Goal: Contribute content: Contribute content

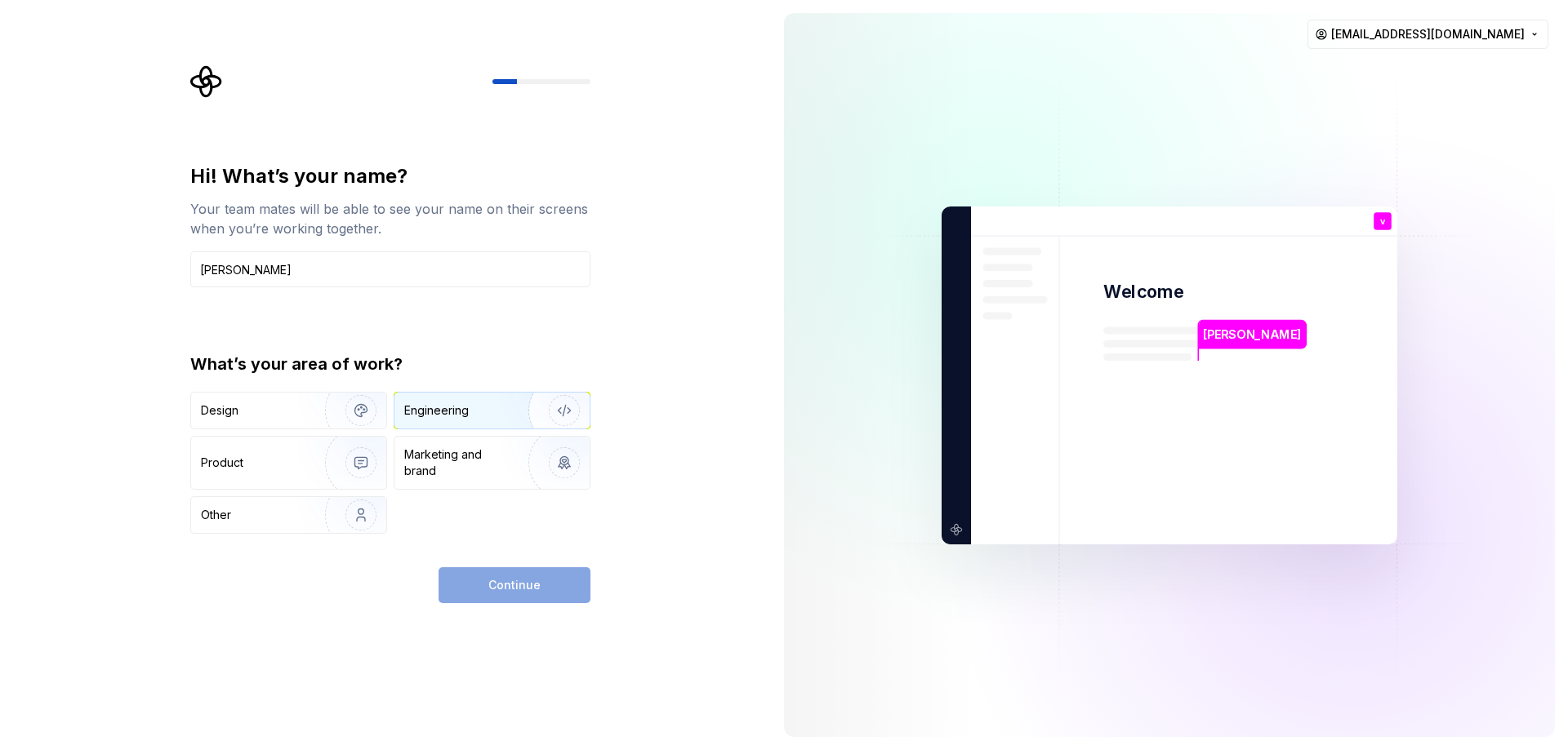
type input "[PERSON_NAME]"
click at [475, 406] on div "Engineering" at bounding box center [469, 410] width 130 height 16
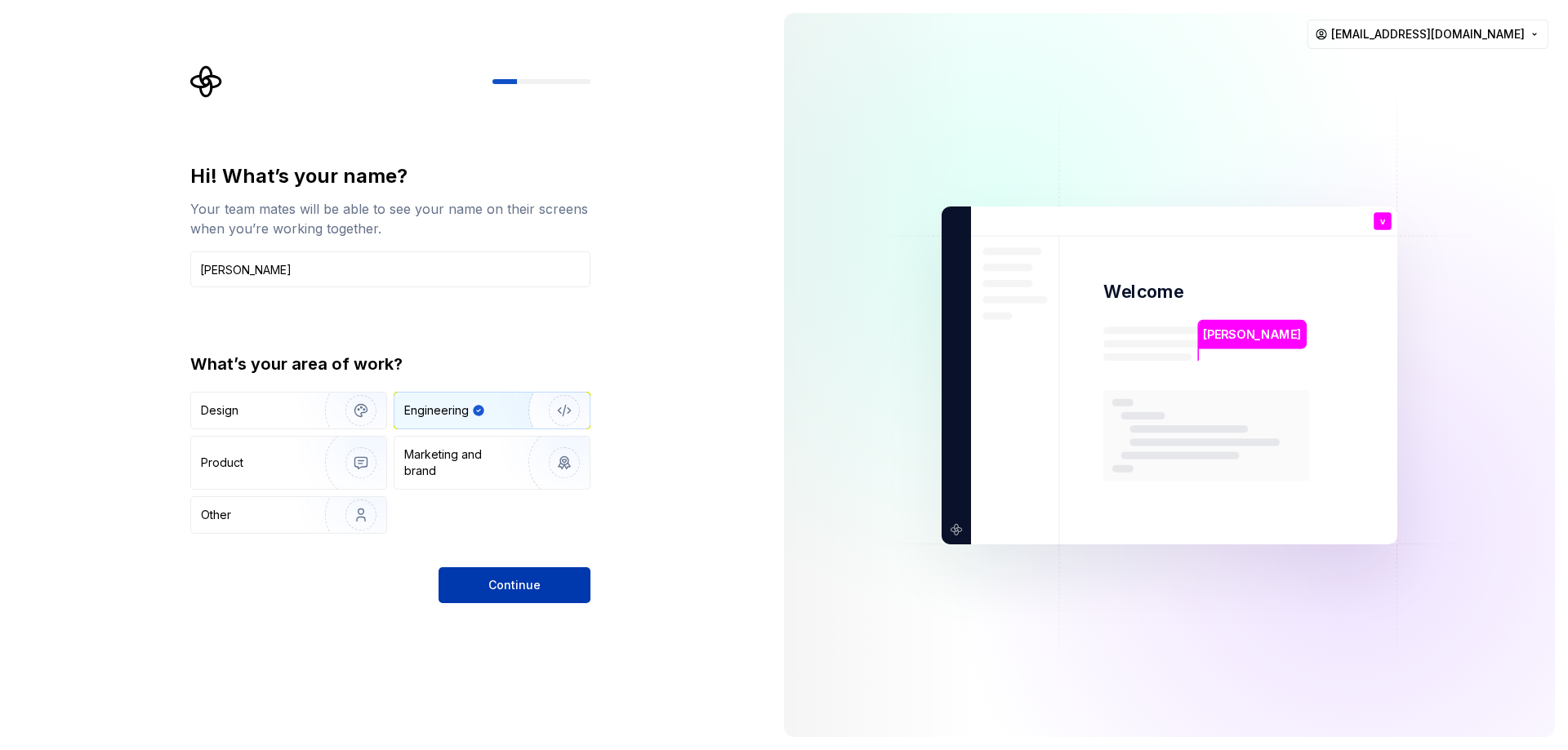
click at [506, 581] on span "Continue" at bounding box center [514, 585] width 53 height 16
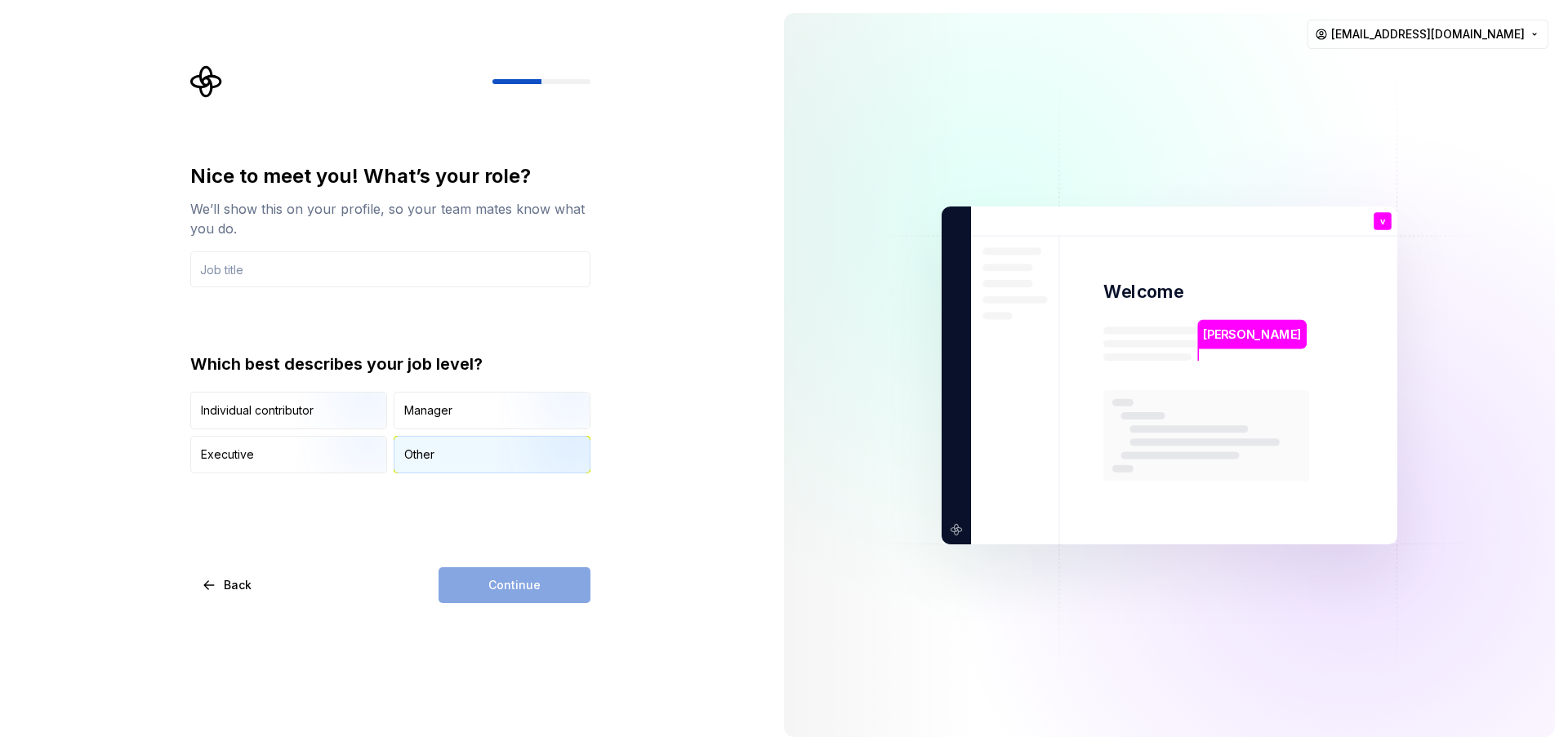
click at [426, 457] on div "Other" at bounding box center [419, 454] width 31 height 16
click at [520, 583] on div "Continue" at bounding box center [514, 585] width 152 height 36
click at [324, 276] on input "text" at bounding box center [391, 270] width 400 height 36
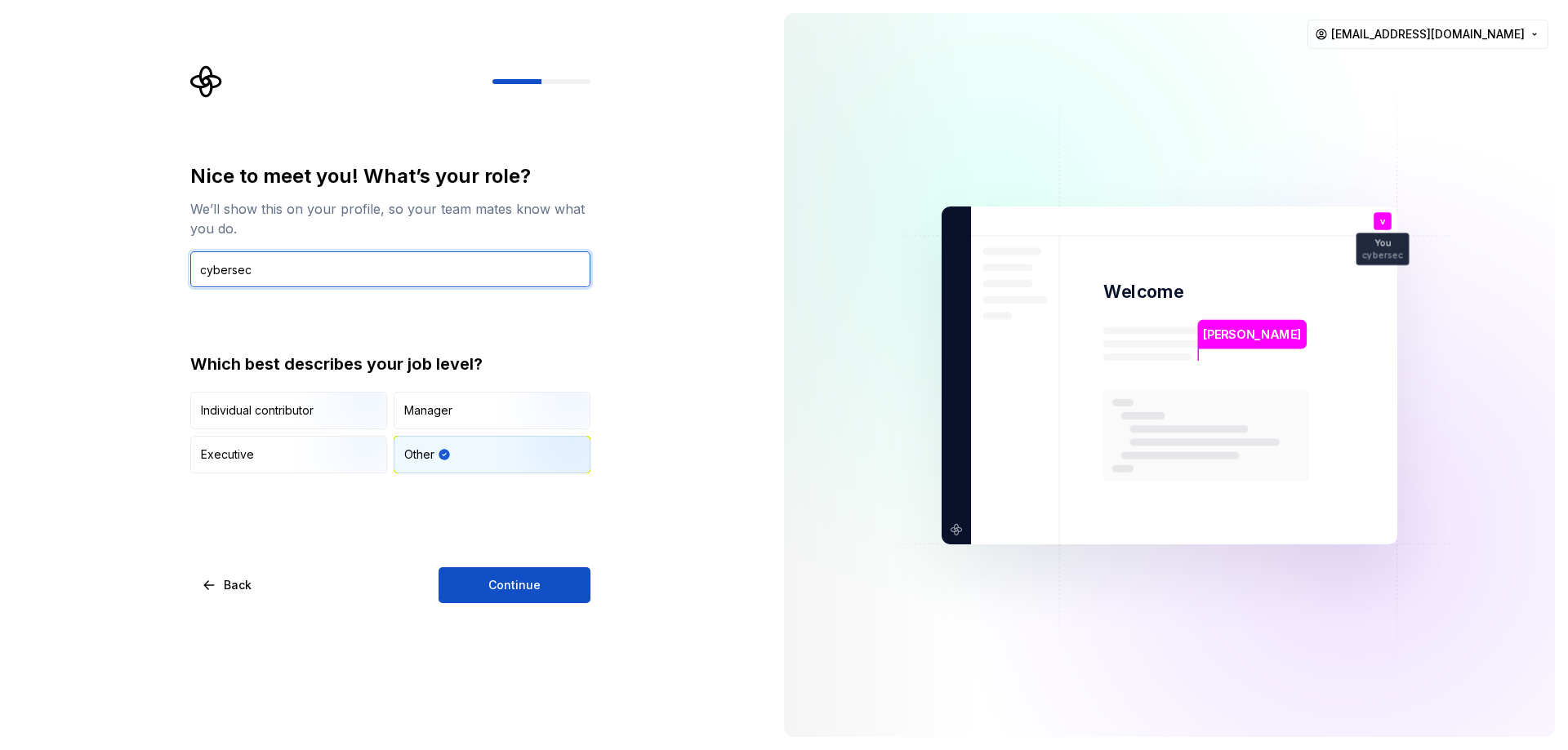
type input "cybersec"
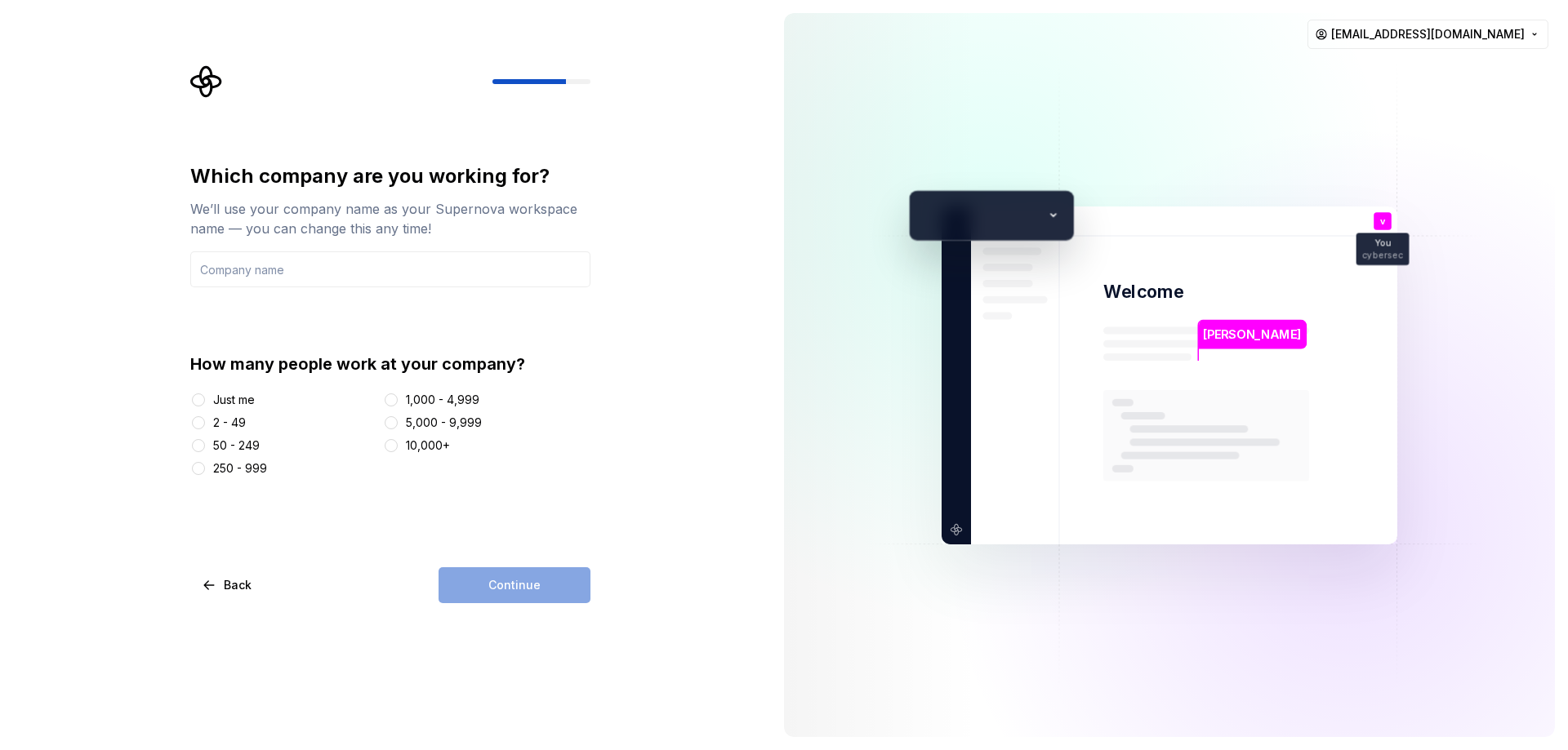
click at [231, 416] on div "2 - 49" at bounding box center [230, 422] width 33 height 16
click at [205, 416] on button "2 - 49" at bounding box center [198, 423] width 13 height 13
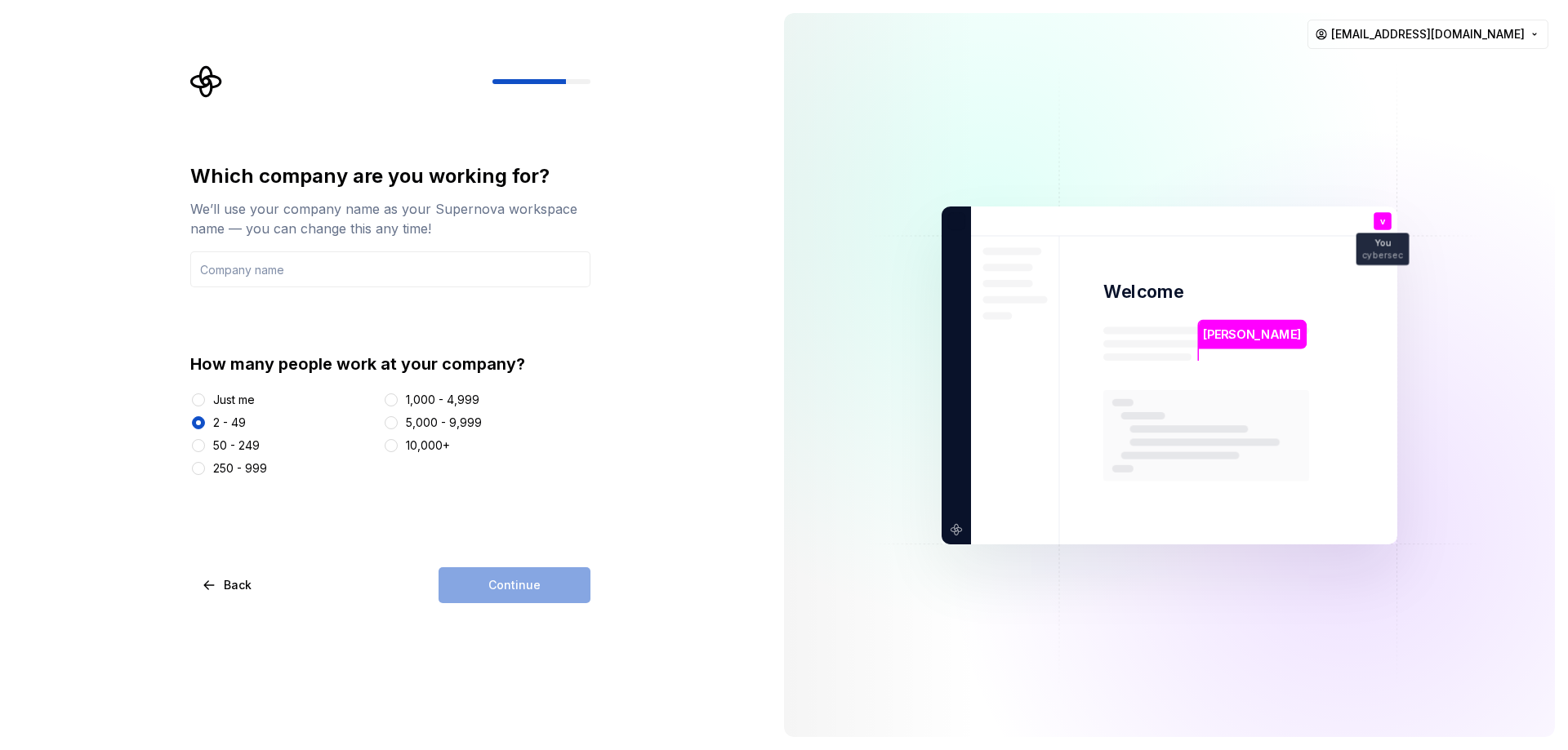
click at [241, 398] on div "Just me" at bounding box center [235, 399] width 42 height 16
click at [205, 398] on button "Just me" at bounding box center [198, 400] width 13 height 13
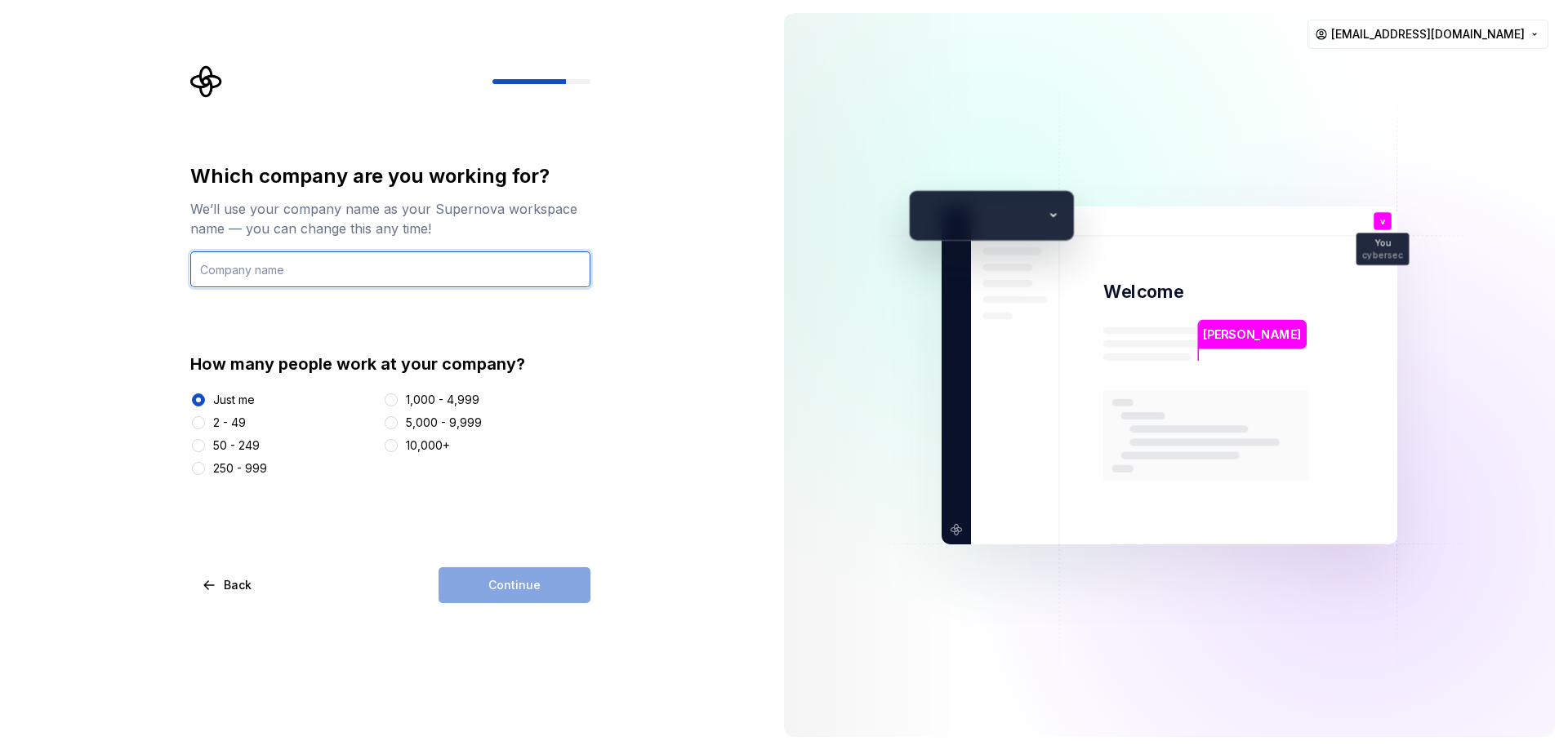
click at [282, 274] on input "text" at bounding box center [391, 270] width 400 height 36
type input "Usec"
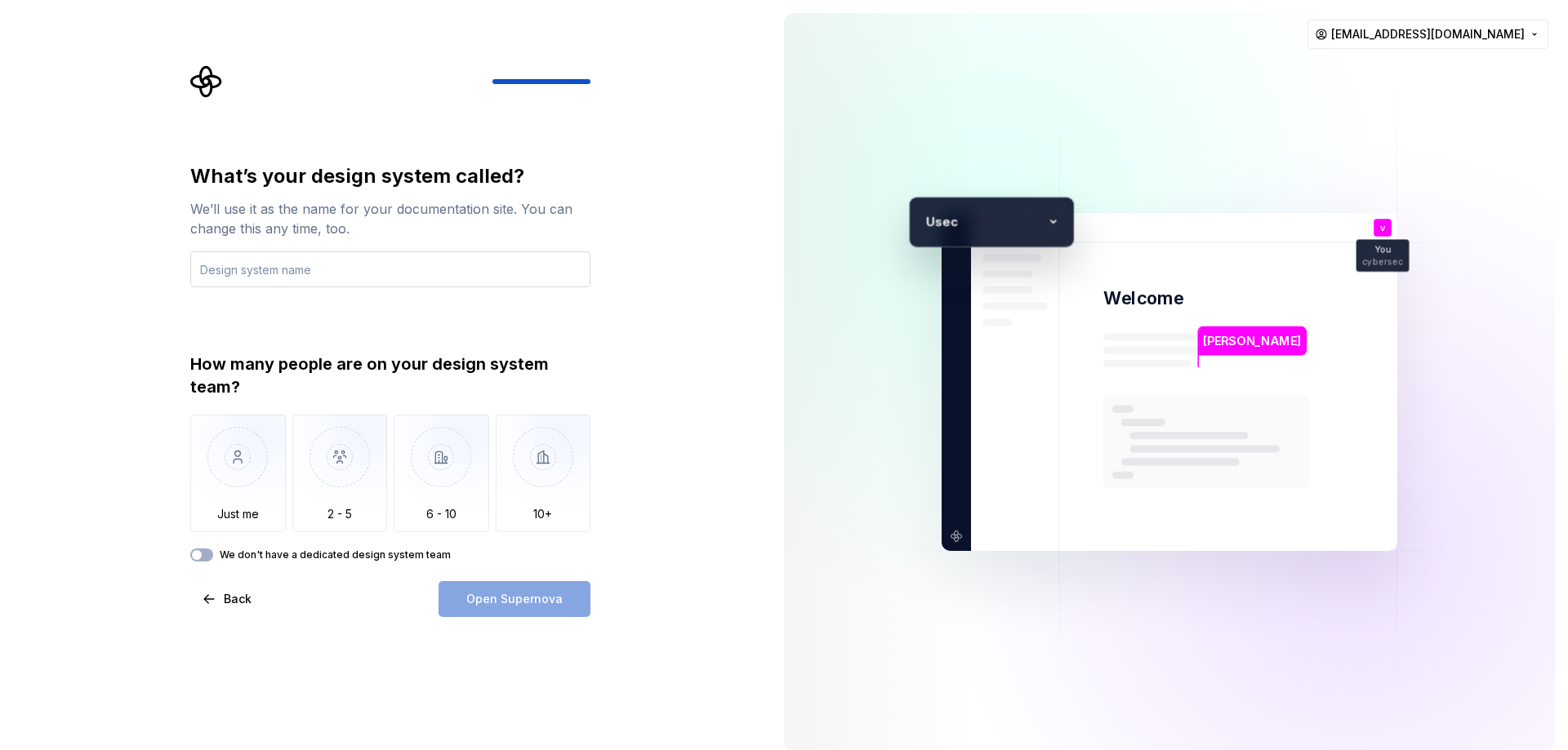
click at [381, 274] on input "text" at bounding box center [391, 270] width 400 height 36
type input "Viktor"
click at [244, 468] on img "button" at bounding box center [238, 469] width 96 height 109
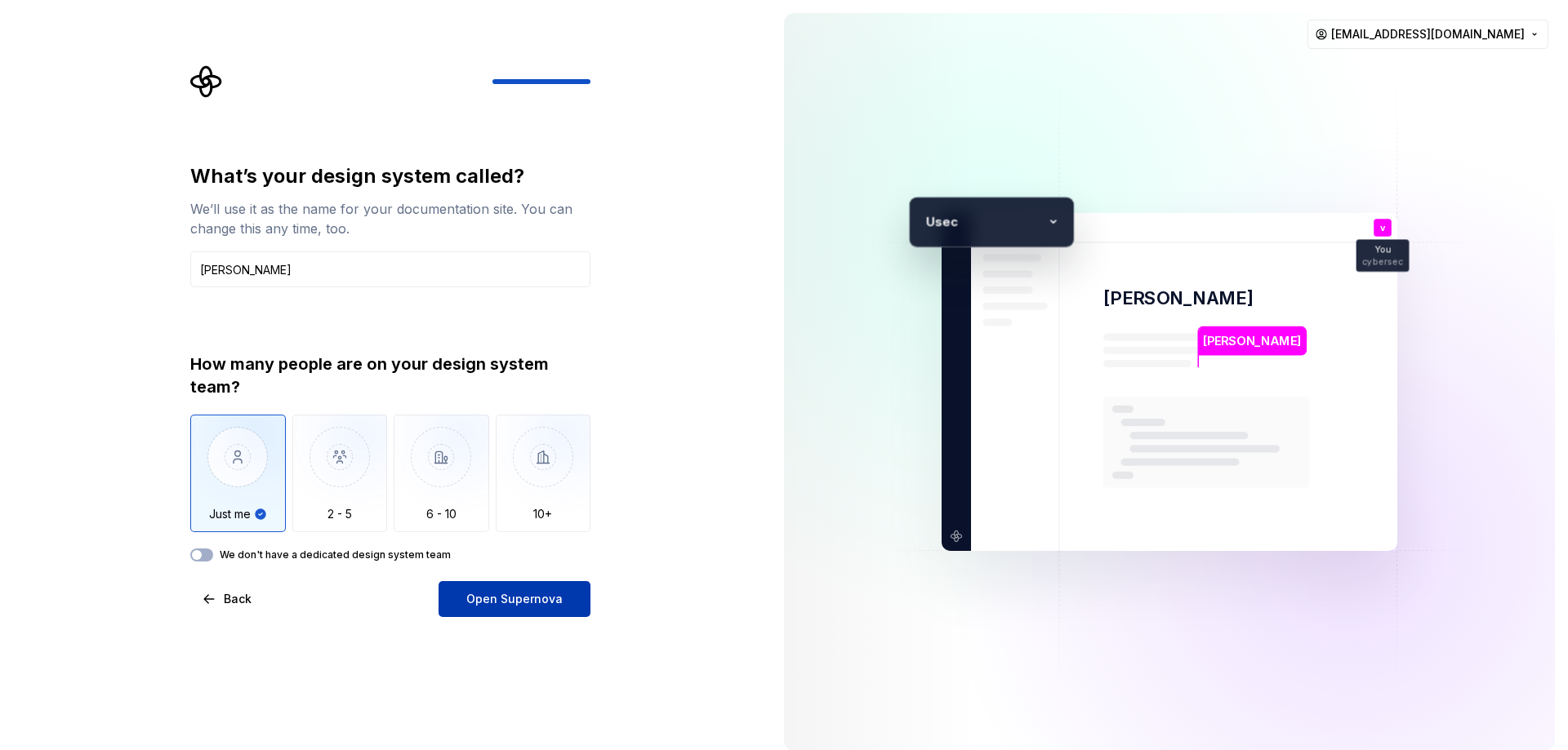
click at [512, 589] on button "Open Supernova" at bounding box center [514, 599] width 152 height 36
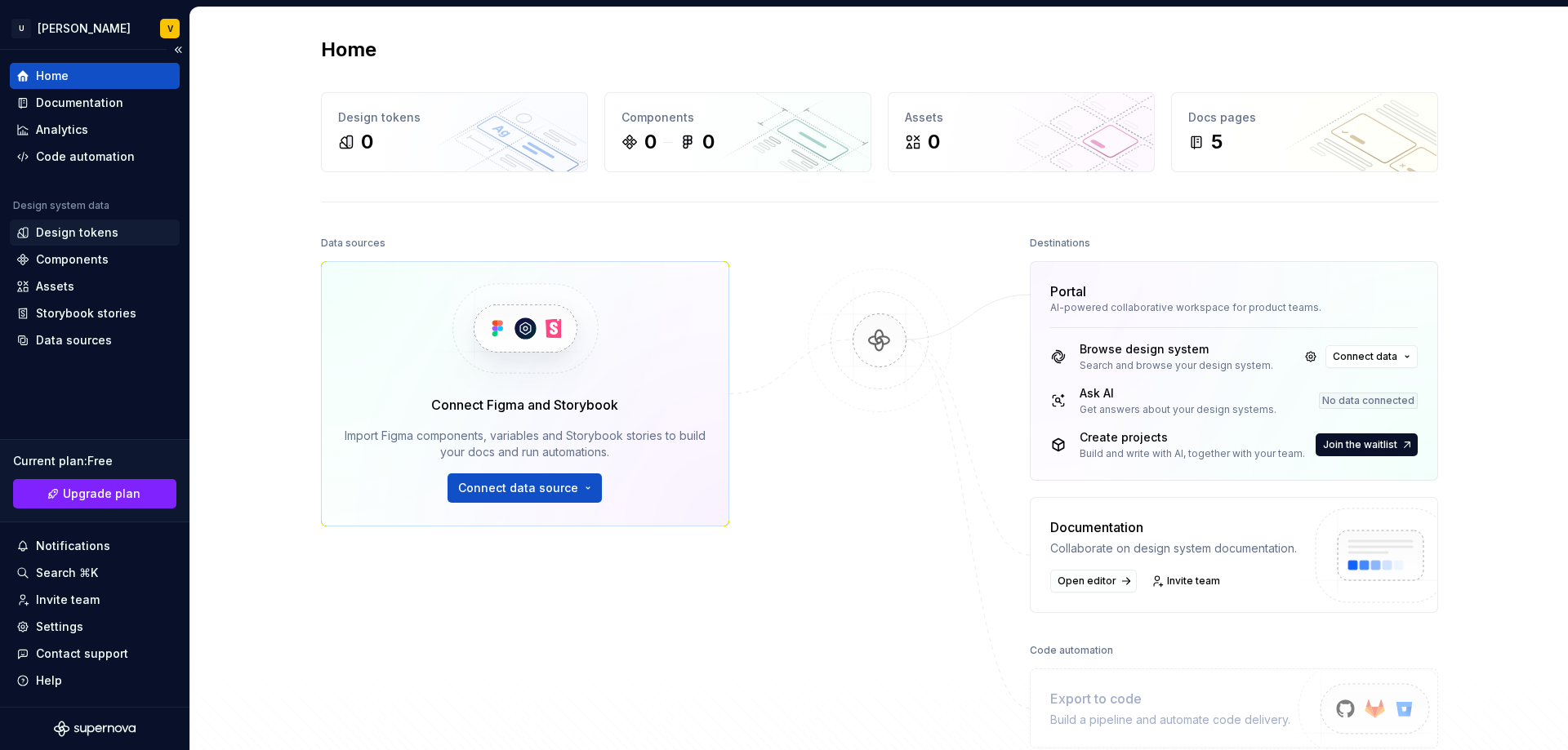
click at [62, 232] on div "Design tokens" at bounding box center [78, 232] width 82 height 16
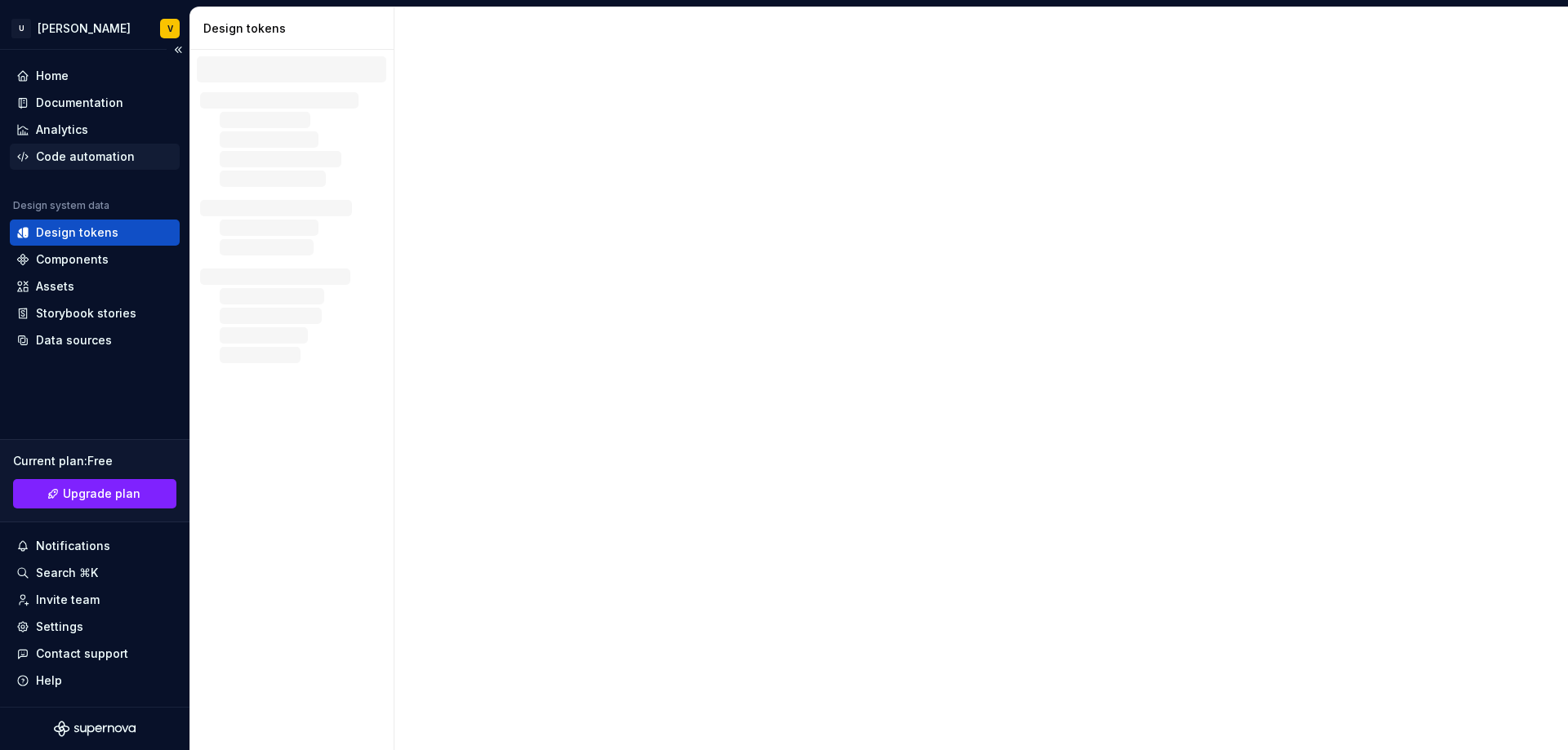
click at [64, 164] on div "Code automation" at bounding box center [85, 156] width 99 height 16
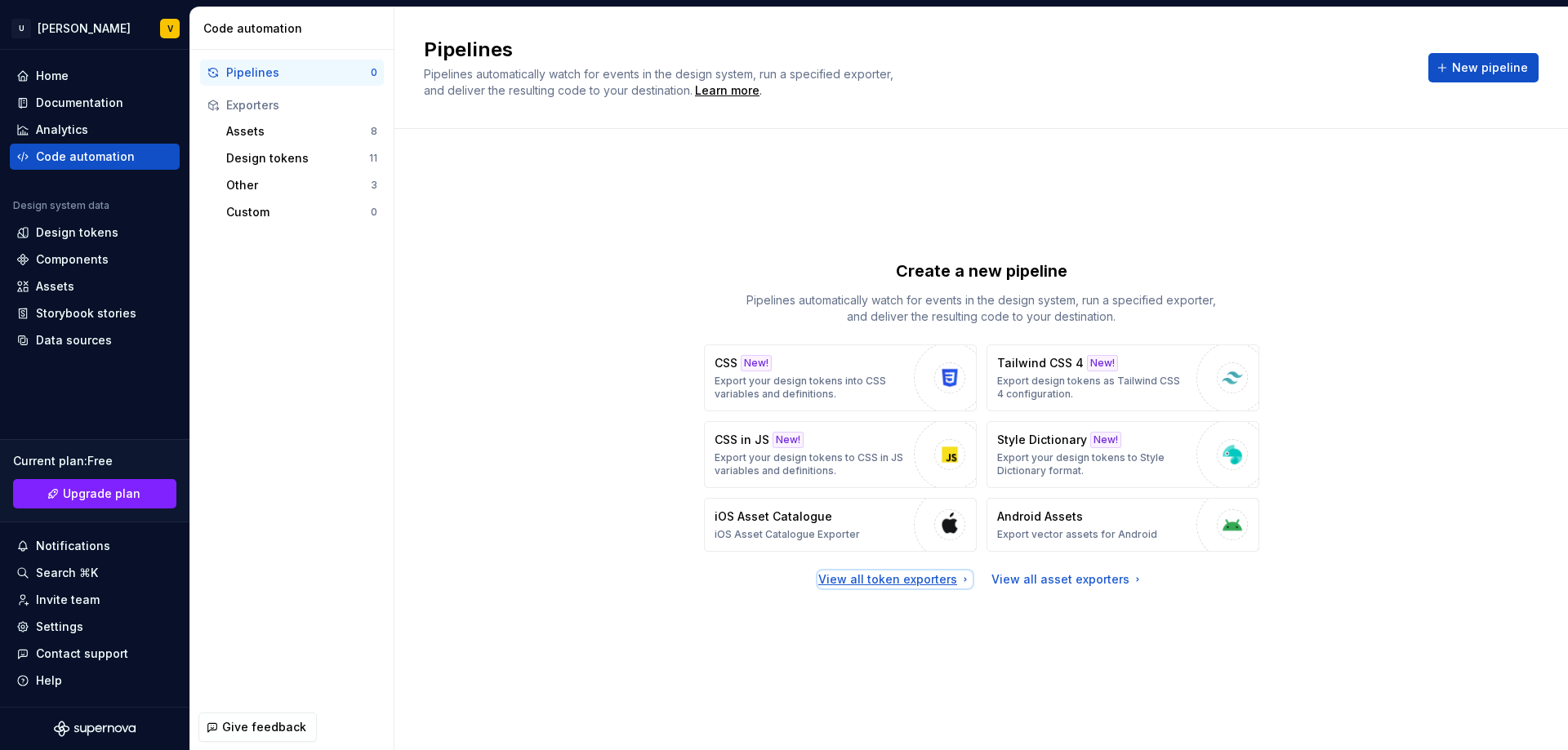
click at [889, 578] on div "View all token exporters" at bounding box center [895, 579] width 153 height 16
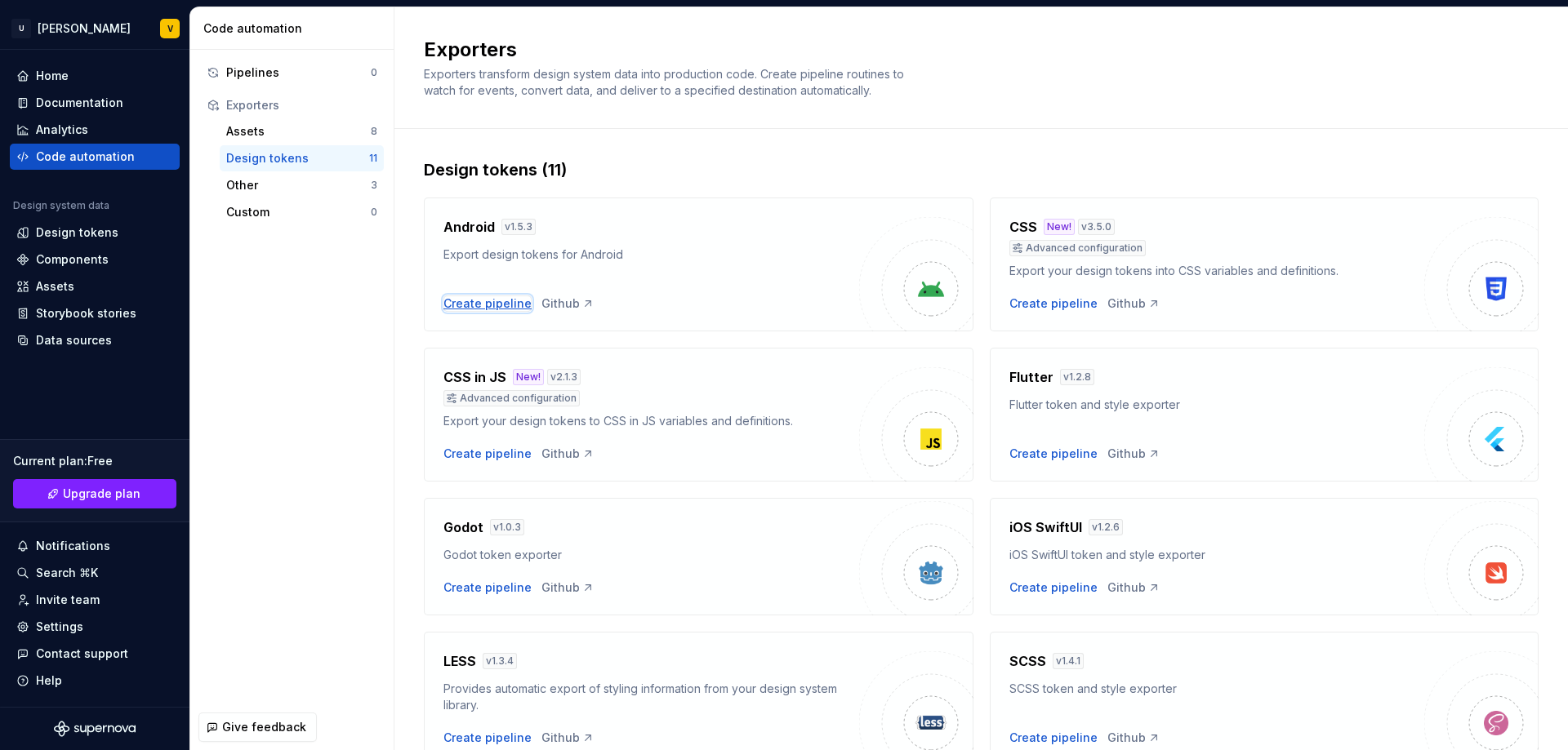
click at [497, 302] on div "Create pipeline" at bounding box center [487, 303] width 88 height 16
click at [270, 65] on div "Pipelines" at bounding box center [298, 72] width 145 height 16
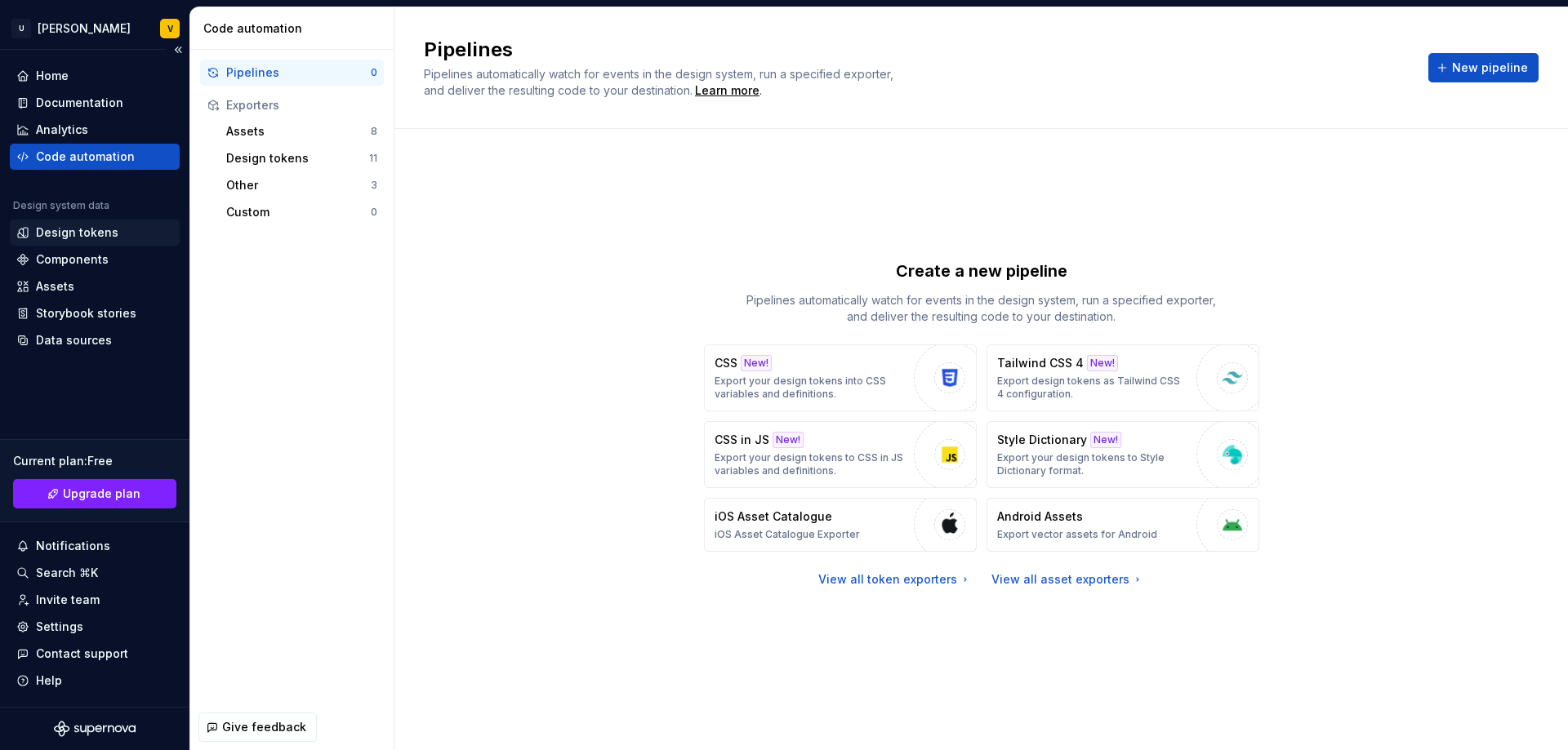
click at [70, 224] on div "Design tokens" at bounding box center [94, 232] width 169 height 26
click at [75, 241] on div "Design tokens" at bounding box center [94, 232] width 169 height 26
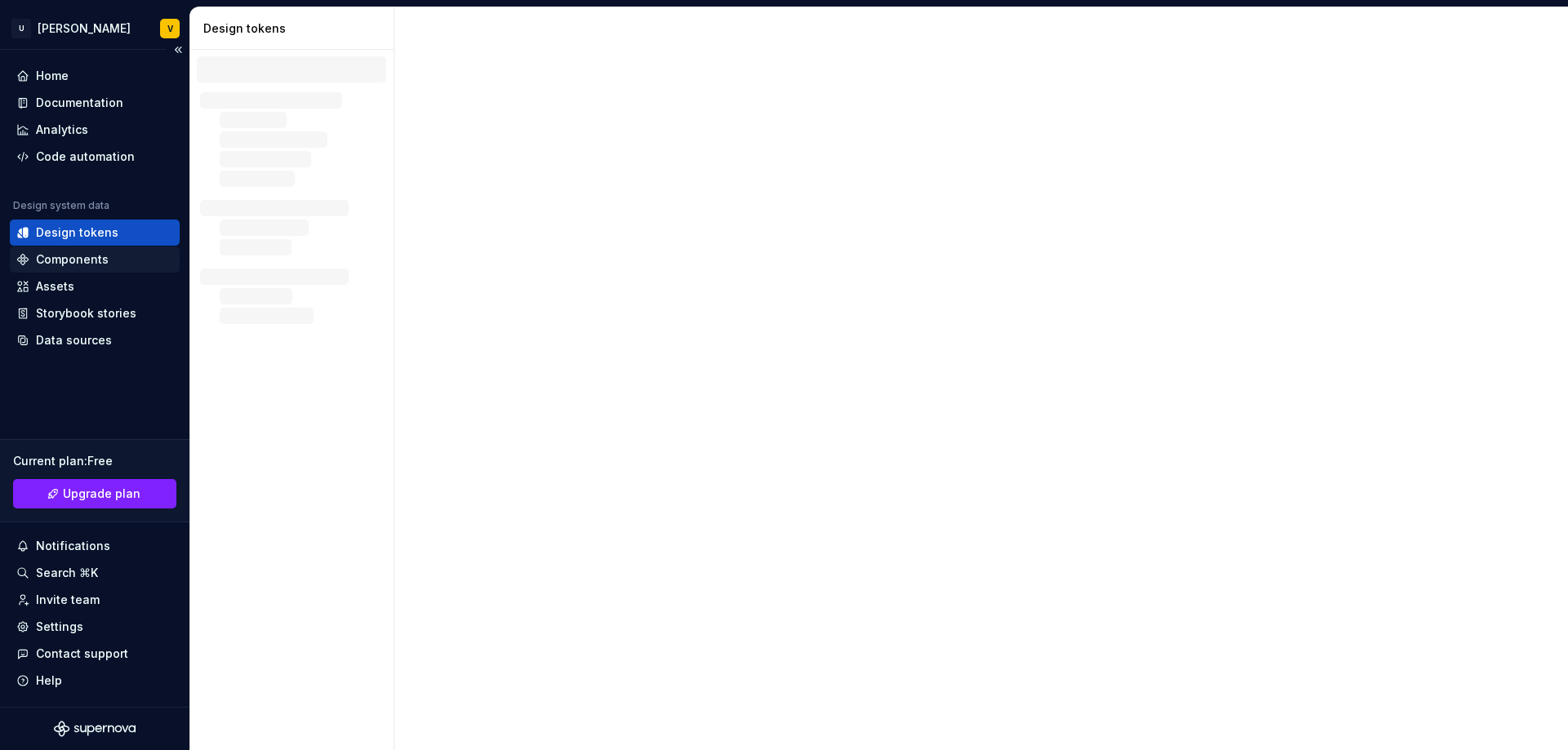
click at [70, 254] on div "Components" at bounding box center [73, 259] width 73 height 16
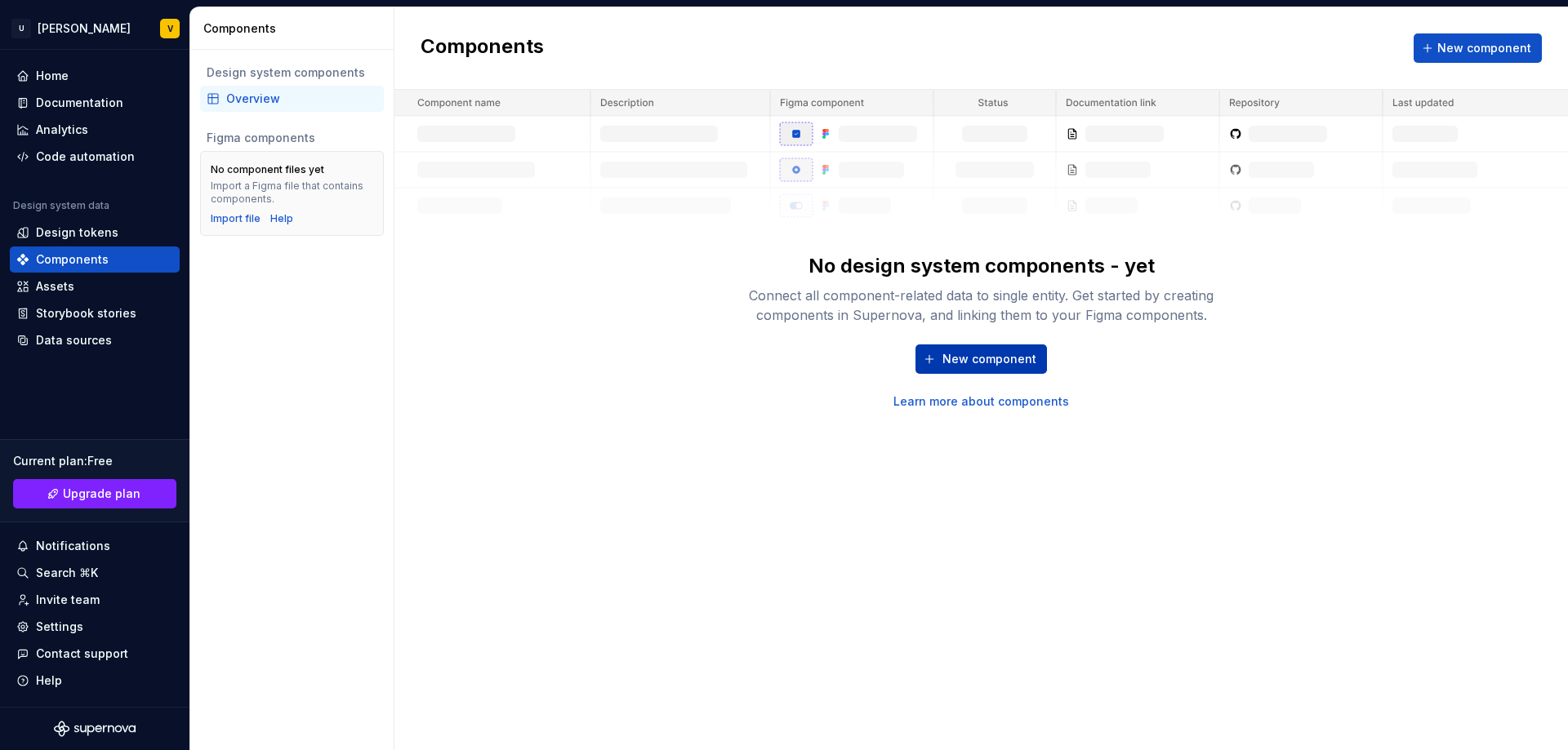
click at [973, 352] on span "New component" at bounding box center [989, 359] width 94 height 16
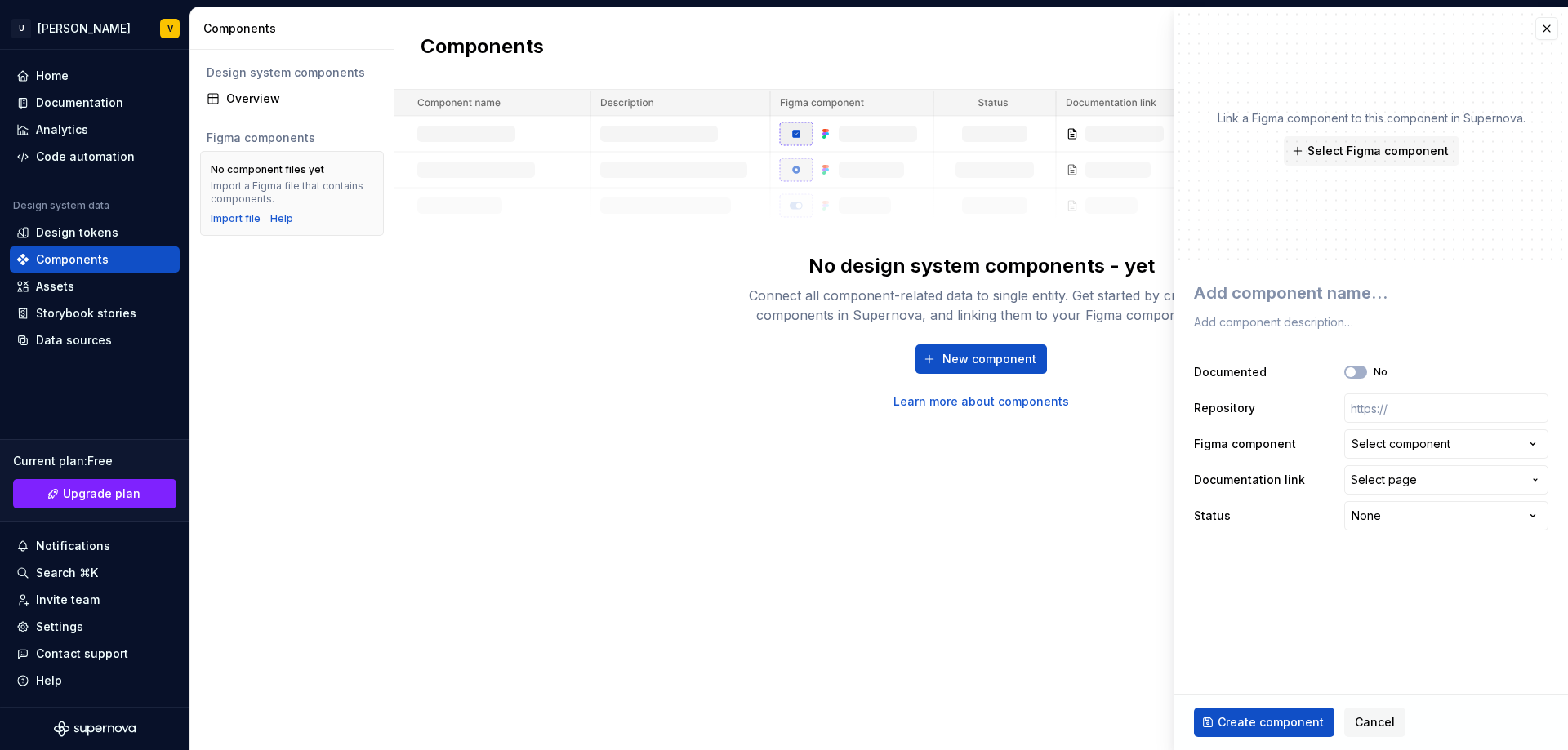
type textarea "*"
type textarea "c"
type textarea "*"
type textarea "co"
type textarea "*"
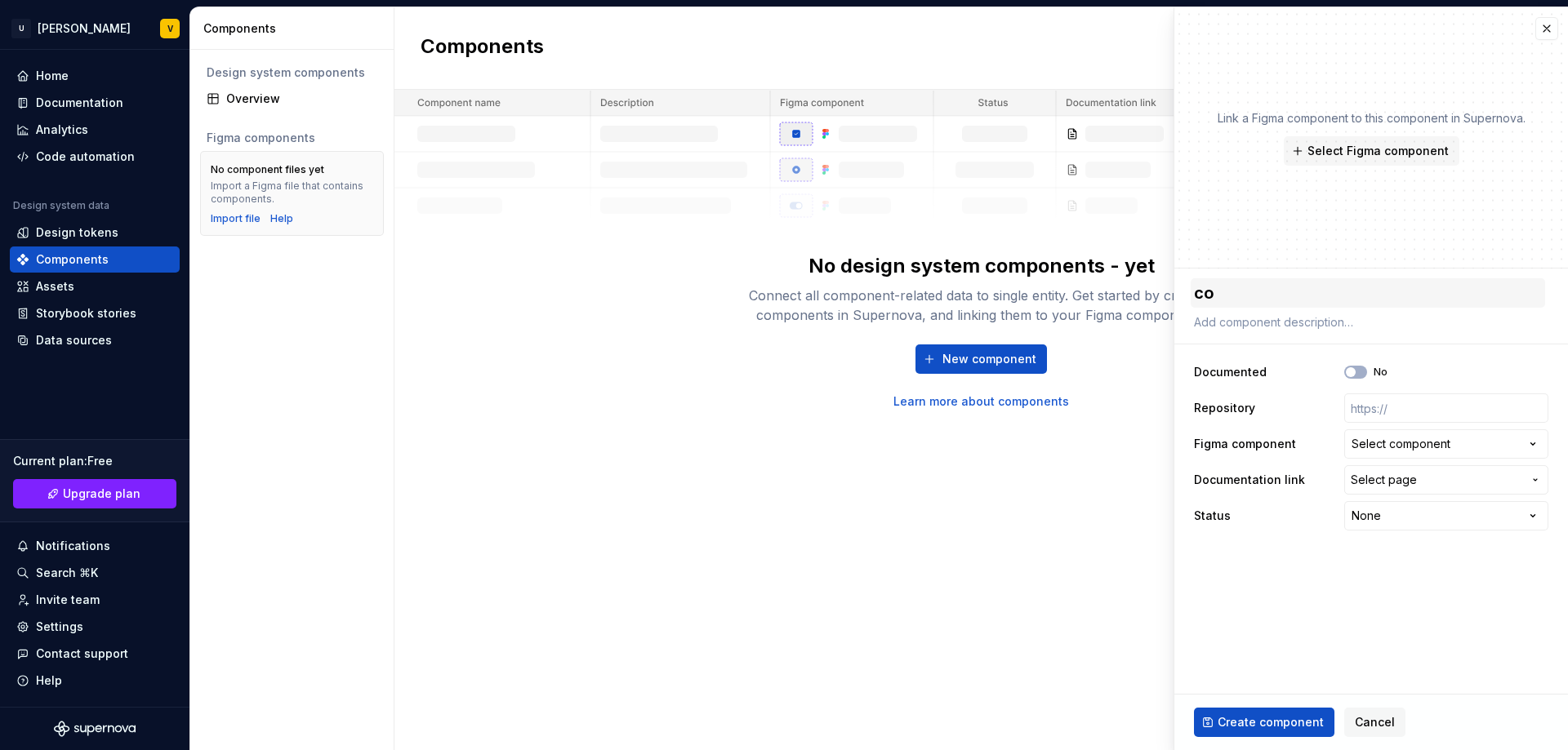
type textarea "cod"
type textarea "*"
type textarea "cod"
click at [968, 212] on img at bounding box center [981, 157] width 1174 height 134
